Goal: Task Accomplishment & Management: Manage account settings

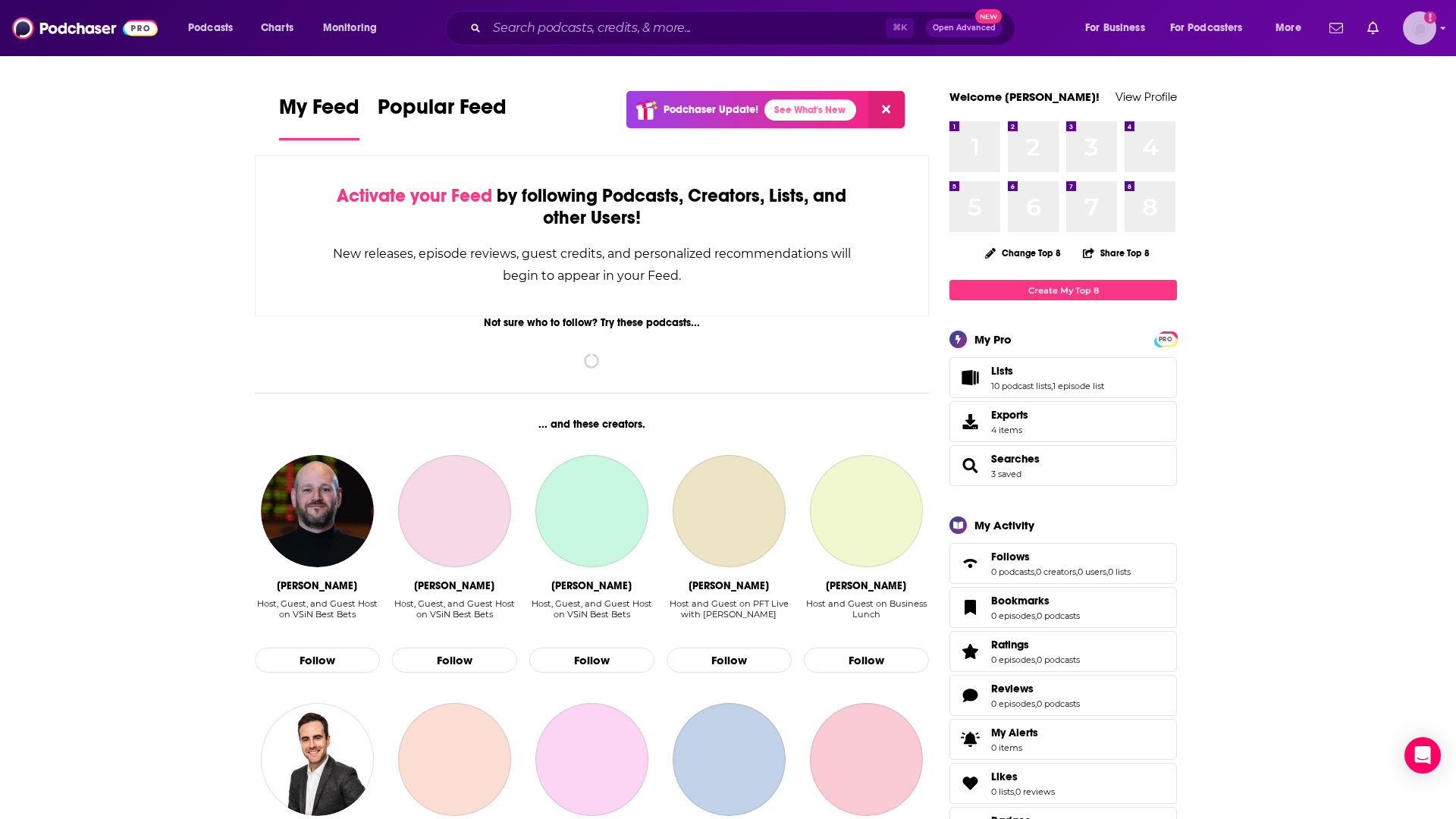
click at [1419, 29] on img "Logged in as ckennedymercer" at bounding box center [1419, 28] width 33 height 33
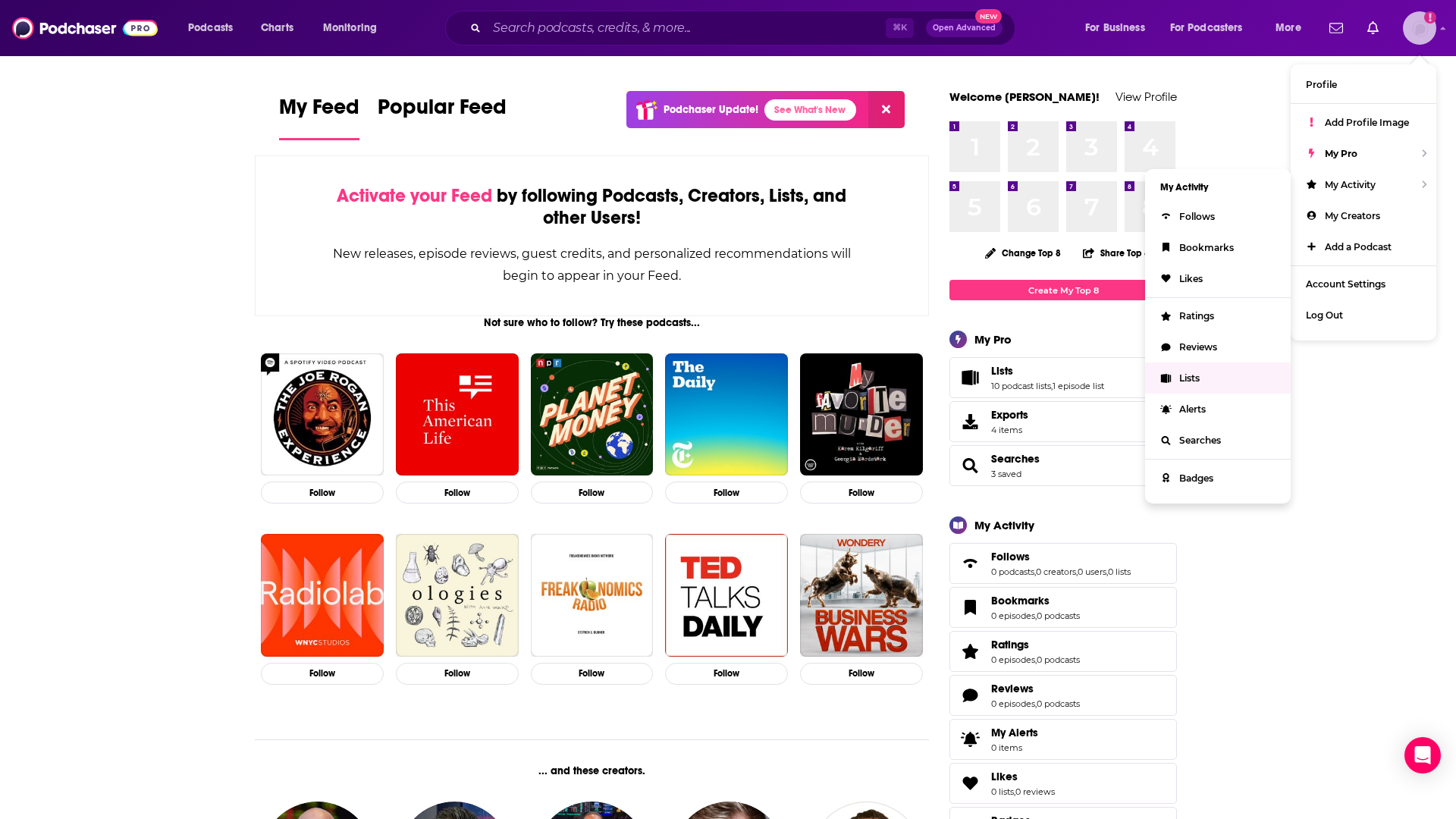
click at [1214, 388] on link "Lists" at bounding box center [1217, 378] width 146 height 31
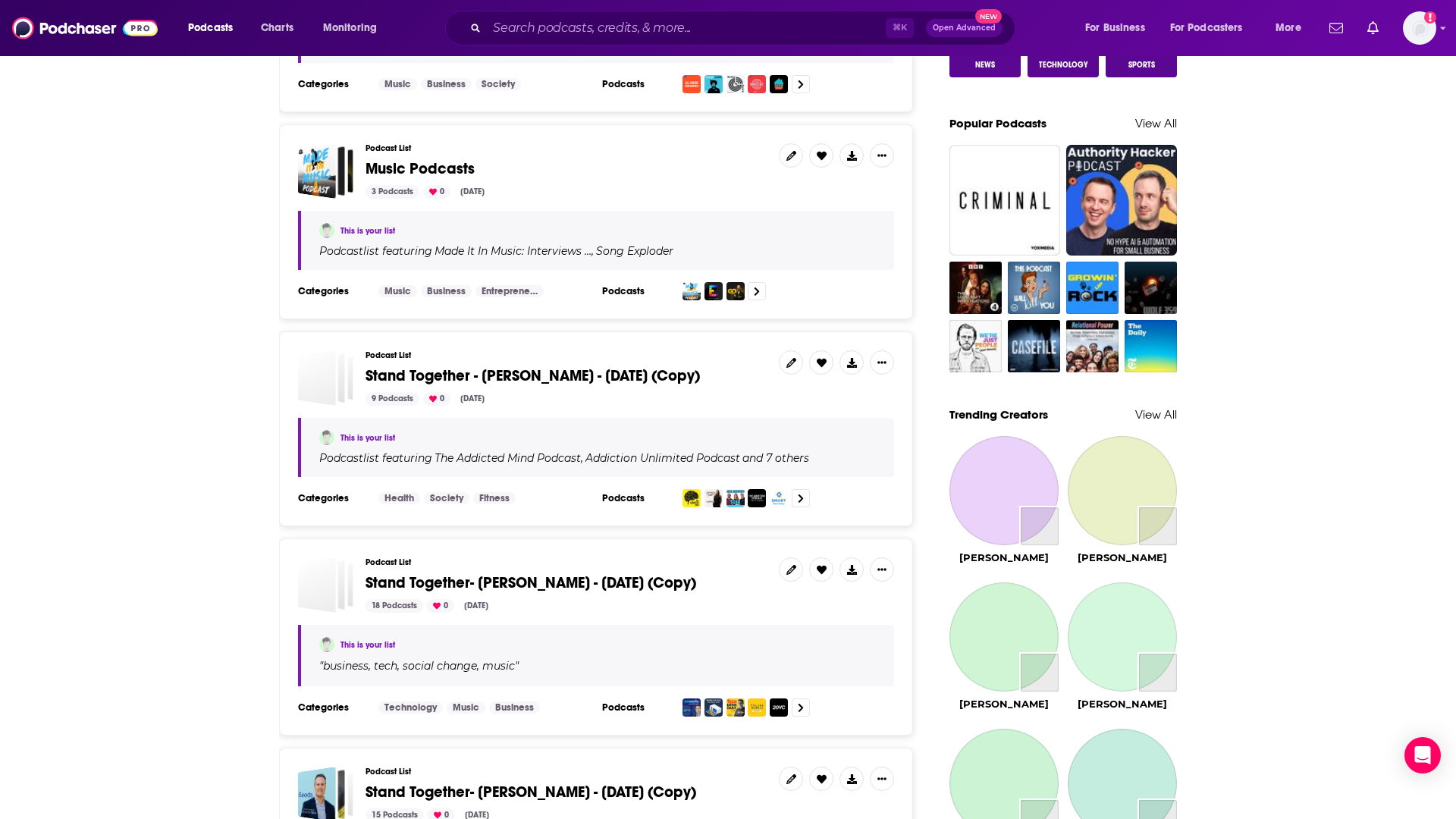
scroll to position [1013, 0]
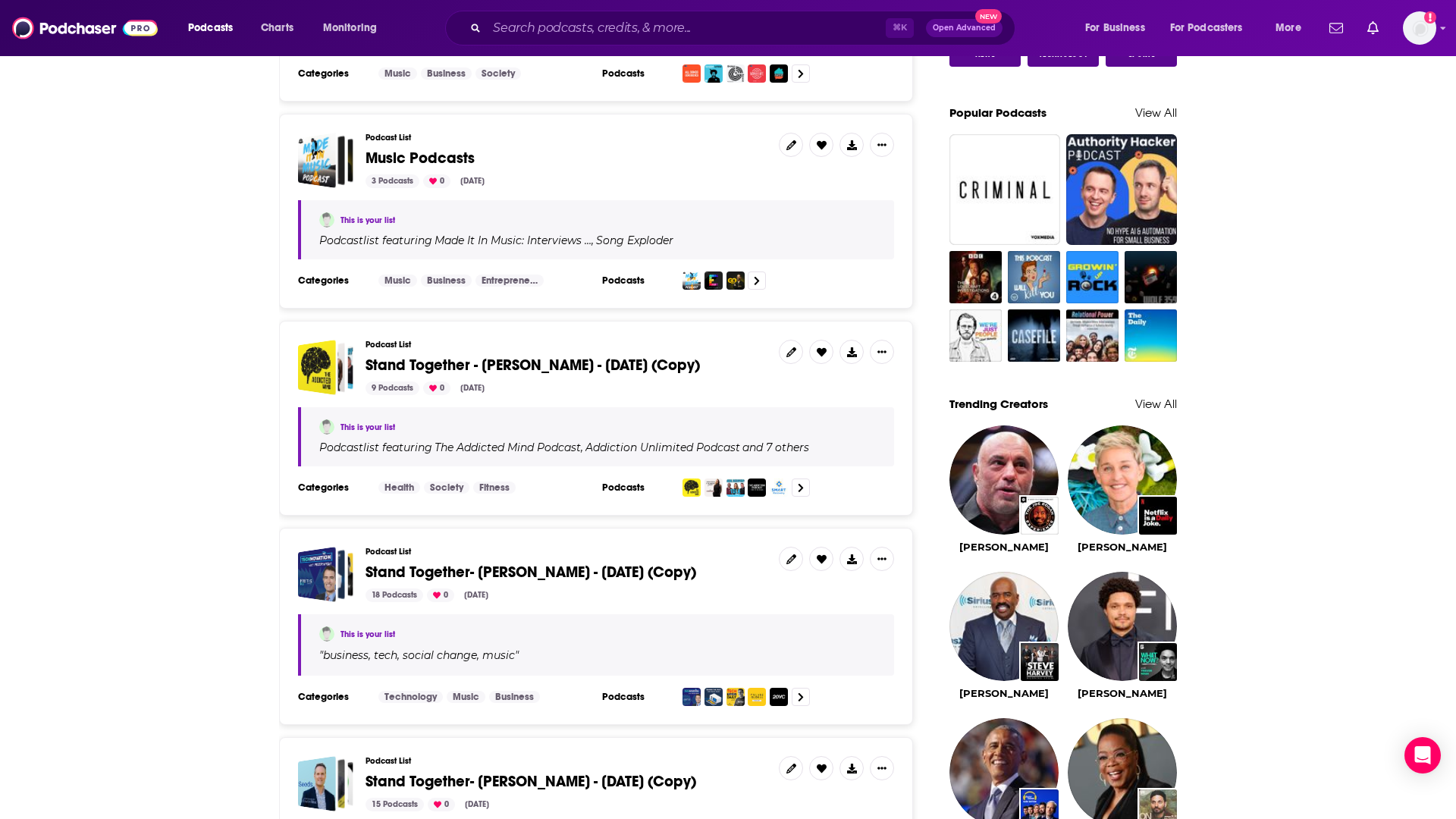
click at [551, 363] on span "Stand Together - [PERSON_NAME] - [DATE] (Copy)" at bounding box center [532, 364] width 334 height 19
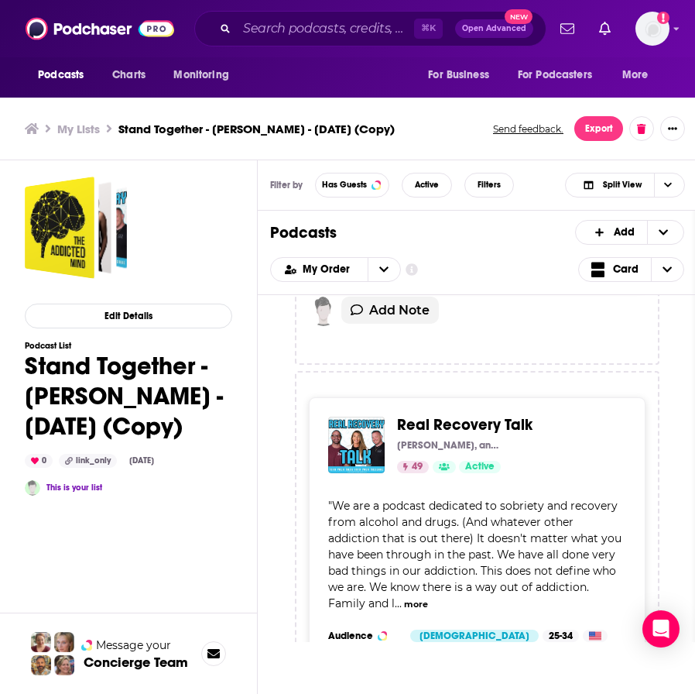
scroll to position [854, 0]
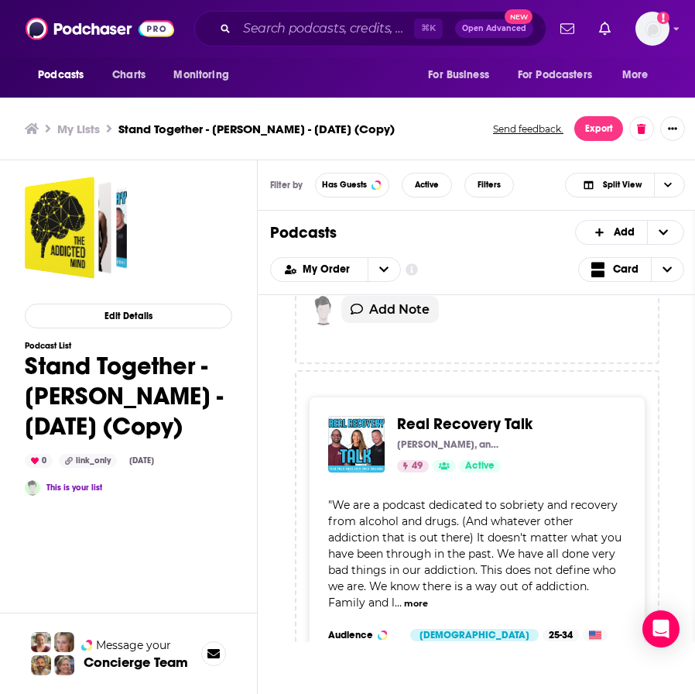
click at [437, 414] on span "Real Recovery Talk" at bounding box center [465, 423] width 136 height 19
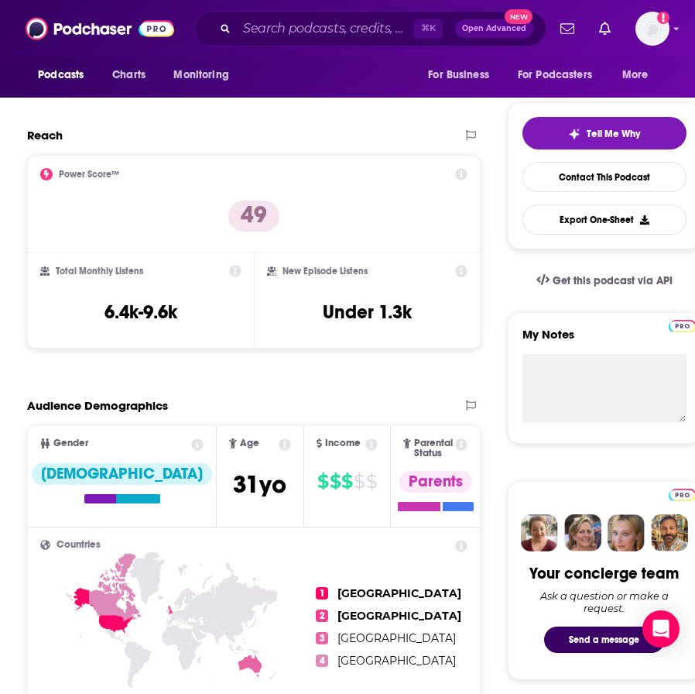
scroll to position [228, 0]
